Goal: Navigation & Orientation: Find specific page/section

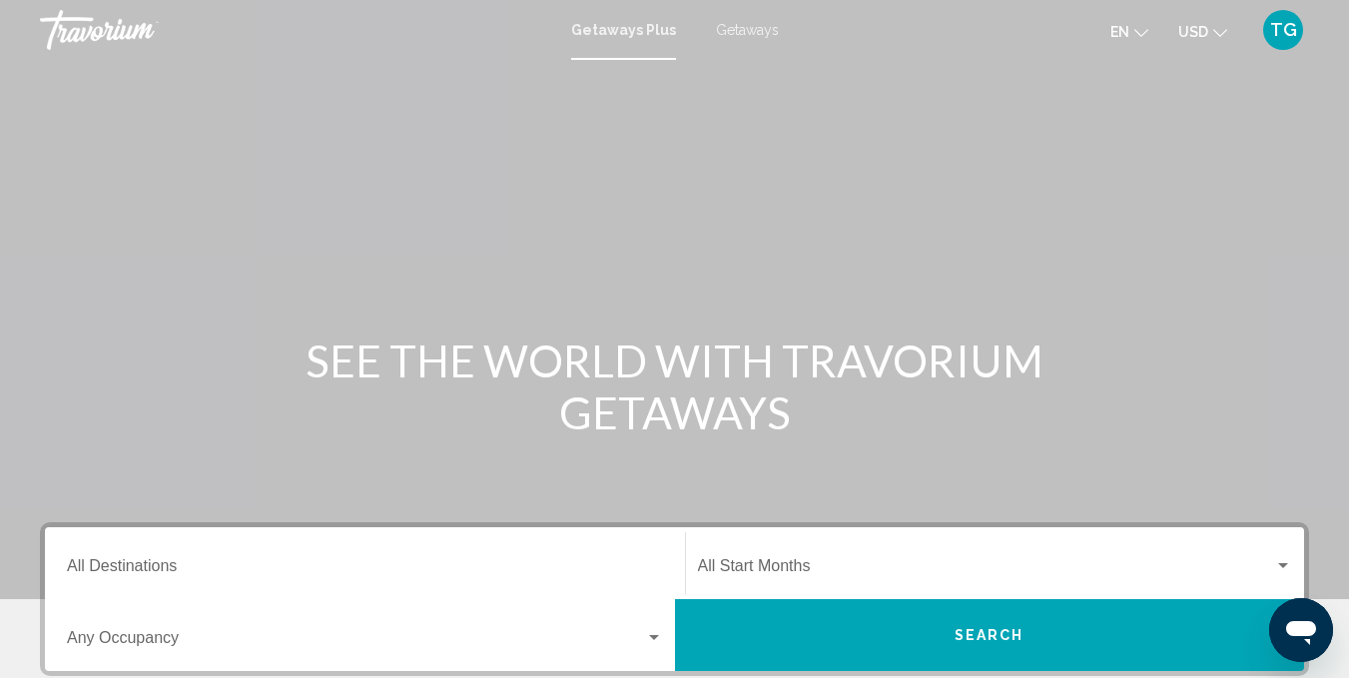
click at [628, 37] on span "Getaways Plus" at bounding box center [623, 30] width 105 height 16
click at [749, 25] on span "Getaways" at bounding box center [747, 30] width 63 height 16
click at [632, 26] on span "Getaways Plus" at bounding box center [619, 30] width 94 height 16
